Goal: Check status

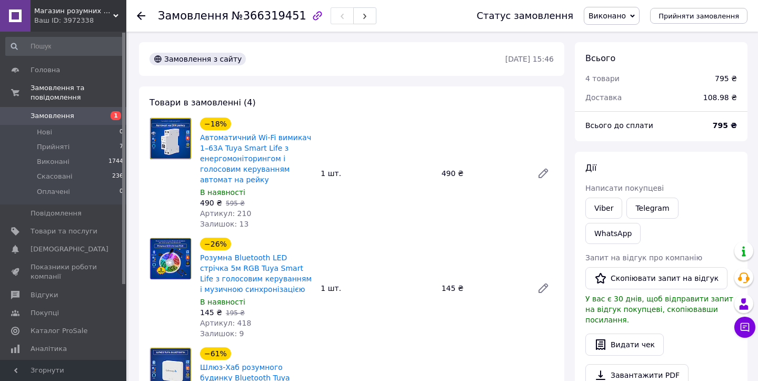
scroll to position [53, 0]
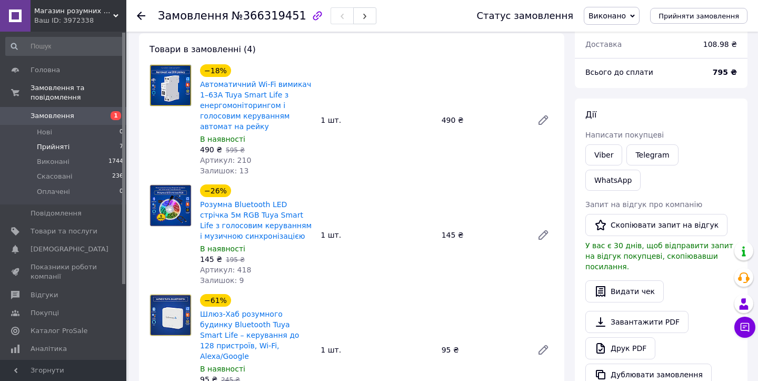
click at [61, 148] on span "Прийняті" at bounding box center [53, 146] width 33 height 9
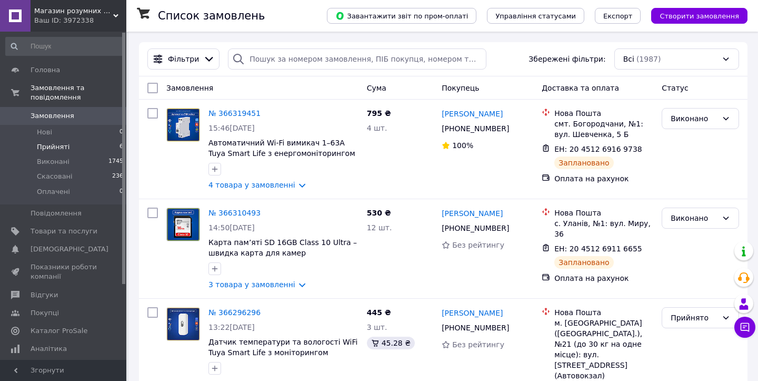
click at [63, 147] on span "Прийняті" at bounding box center [53, 146] width 33 height 9
